Goal: Information Seeking & Learning: Learn about a topic

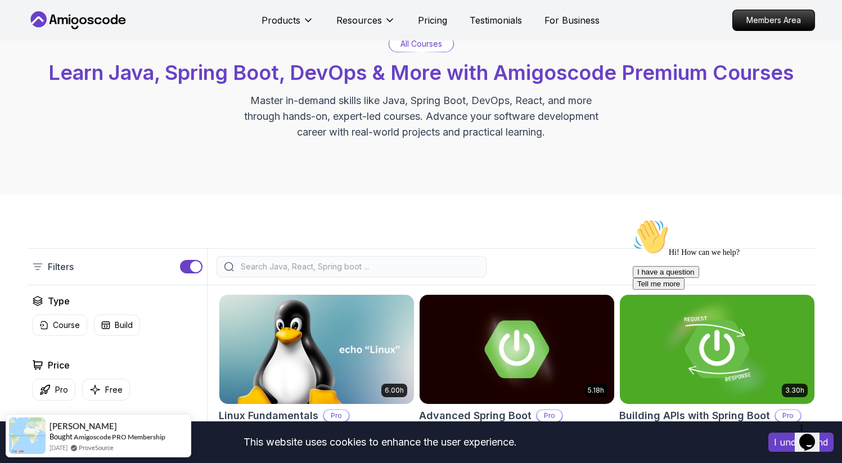
scroll to position [38, 0]
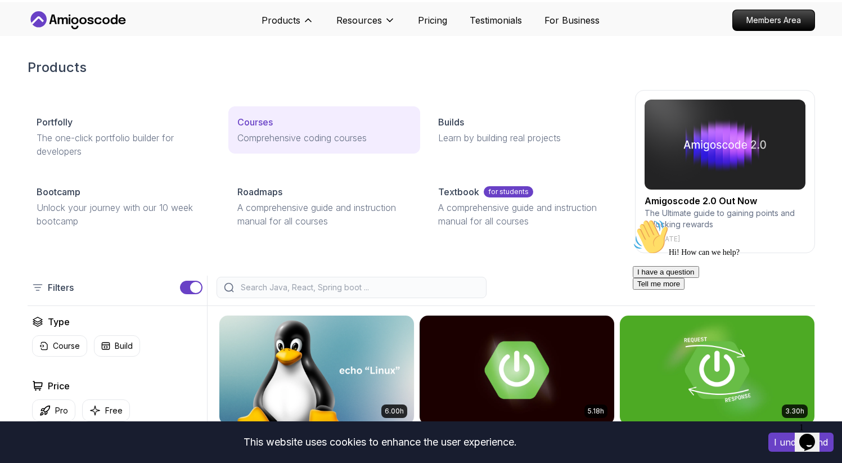
click at [258, 124] on p "Courses" at bounding box center [254, 121] width 35 height 13
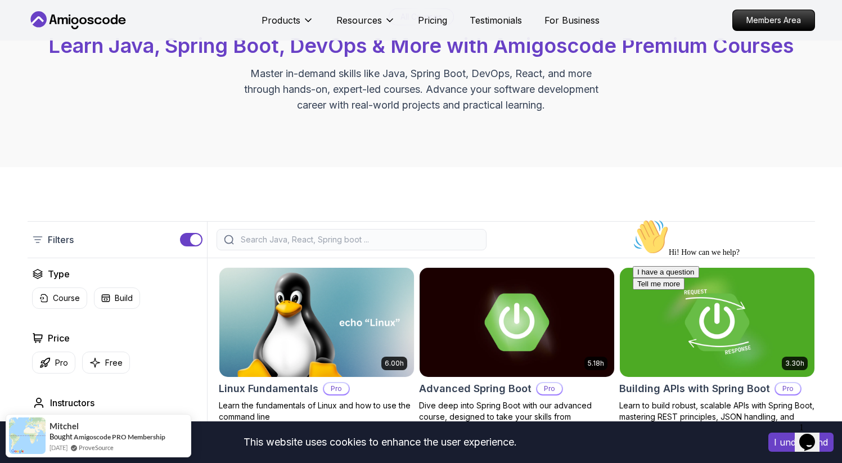
scroll to position [77, 0]
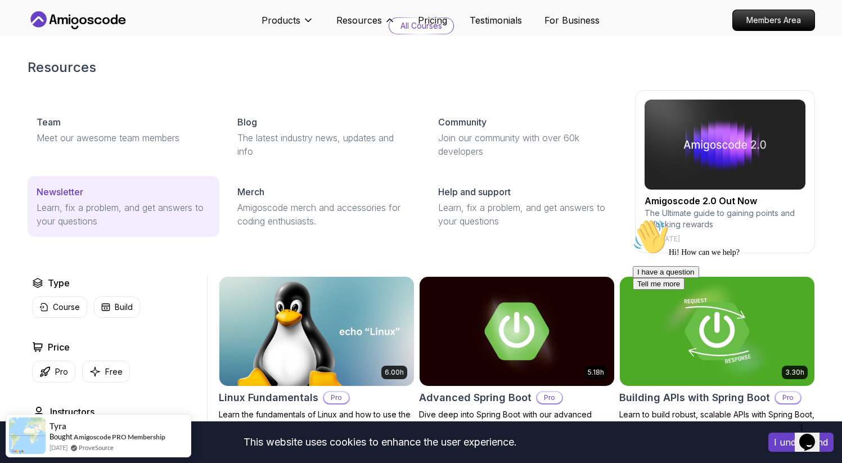
click at [80, 205] on p "Learn, fix a problem, and get answers to your questions" at bounding box center [124, 214] width 174 height 27
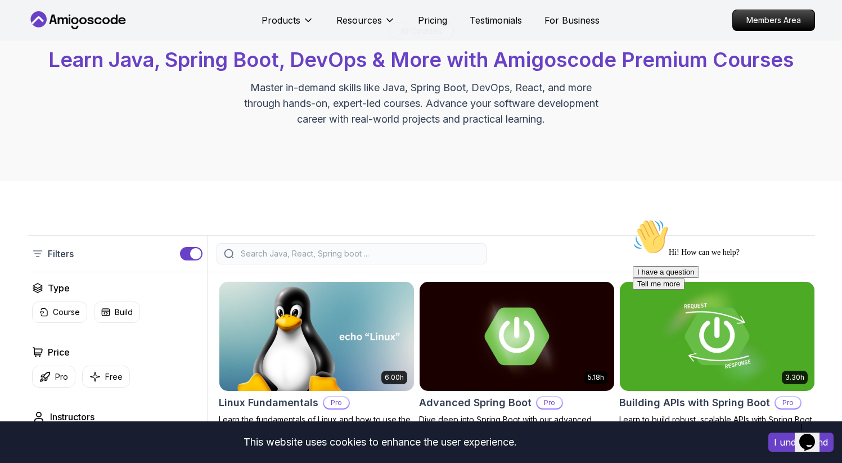
scroll to position [77, 0]
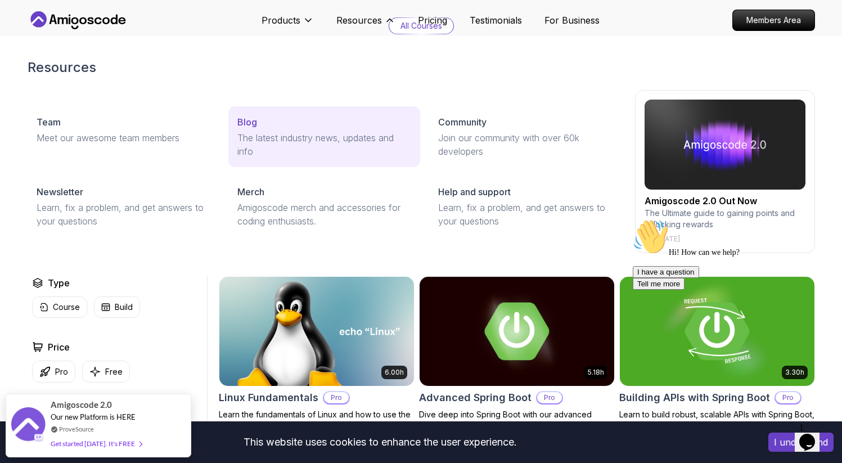
click at [249, 135] on p "The latest industry news, updates and info" at bounding box center [324, 144] width 174 height 27
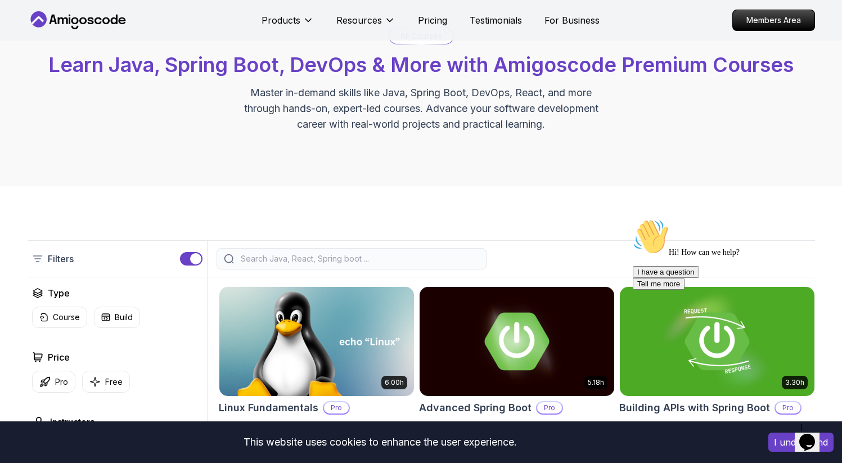
scroll to position [77, 0]
